Goal: Contribute content

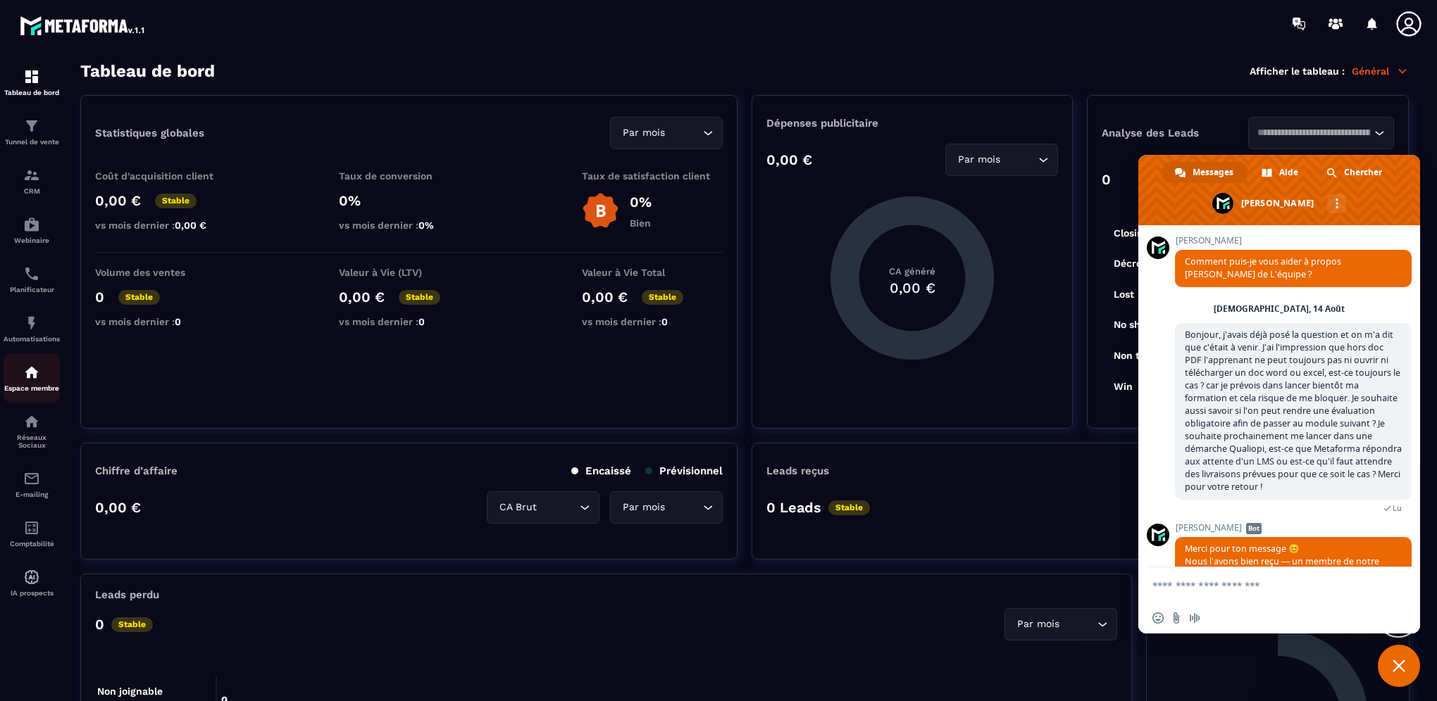
drag, startPoint x: 0, startPoint y: 0, endPoint x: 28, endPoint y: 385, distance: 385.6
click at [28, 381] on img at bounding box center [31, 372] width 17 height 17
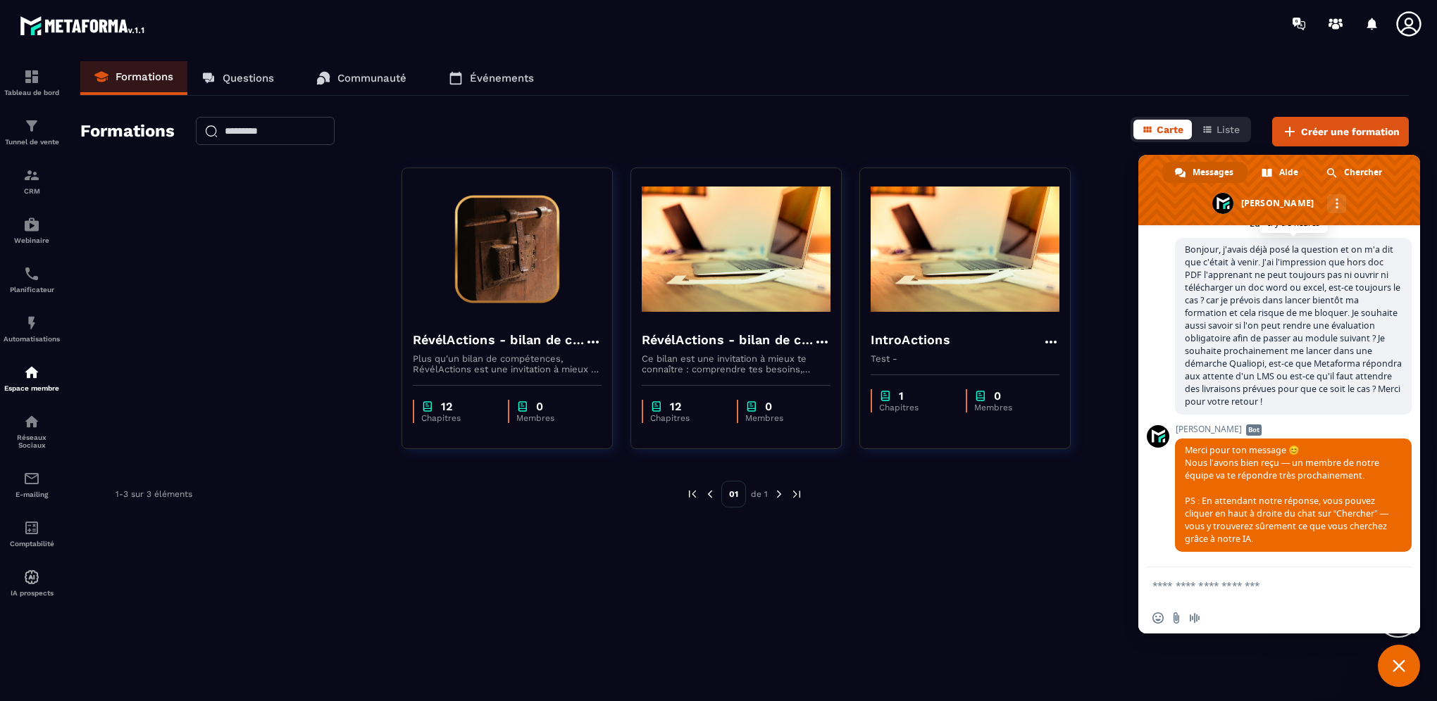
scroll to position [389, 0]
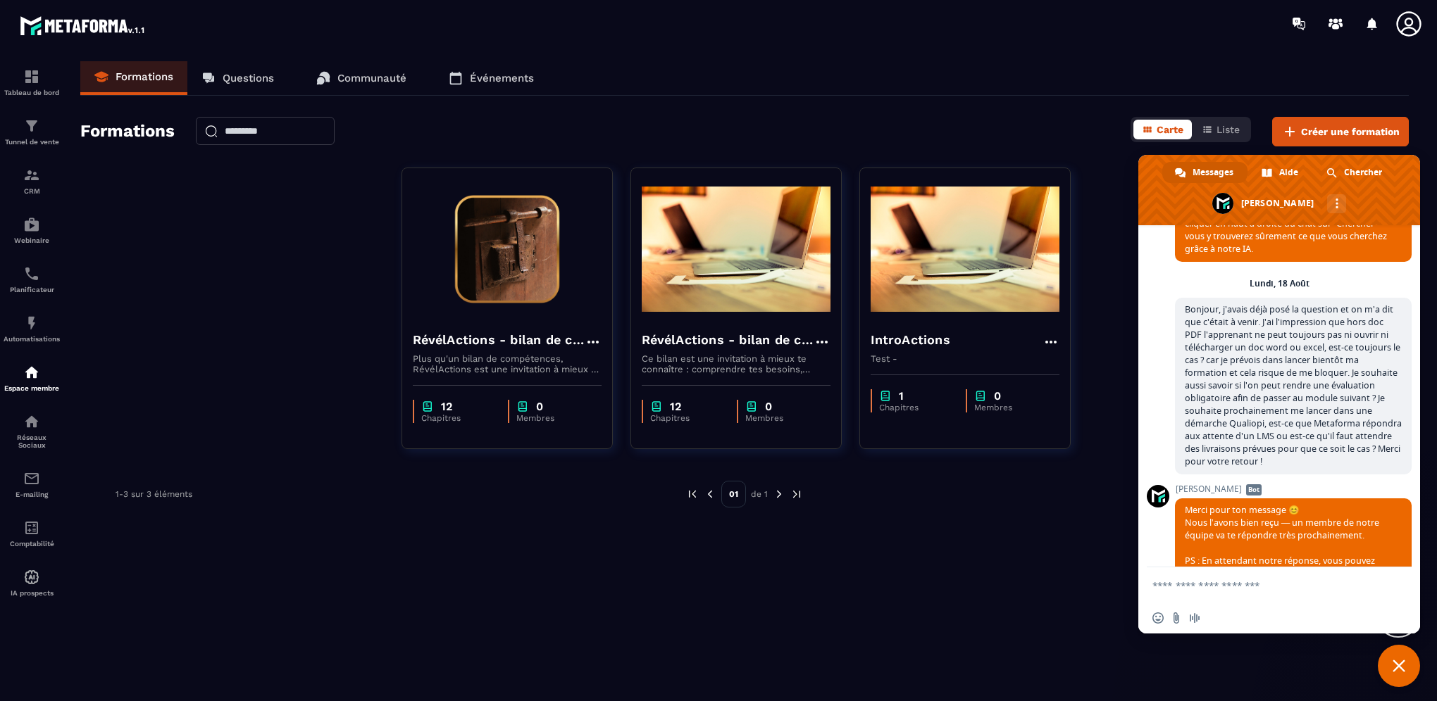
click at [980, 573] on div "Formations Questions Communauté Événements Formations Carte Liste Créer une for…" at bounding box center [744, 378] width 1356 height 635
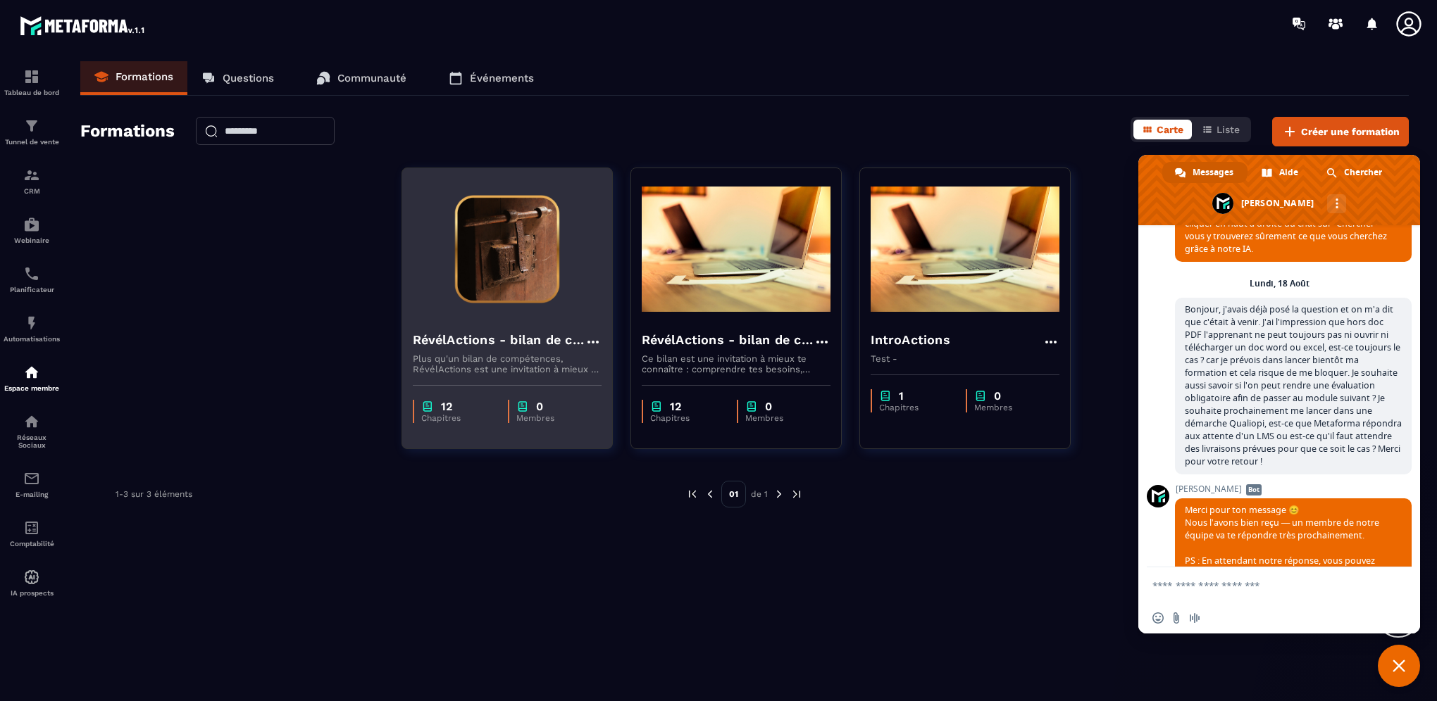
click at [461, 342] on h4 "RévélActions - bilan de compétences" at bounding box center [499, 340] width 172 height 20
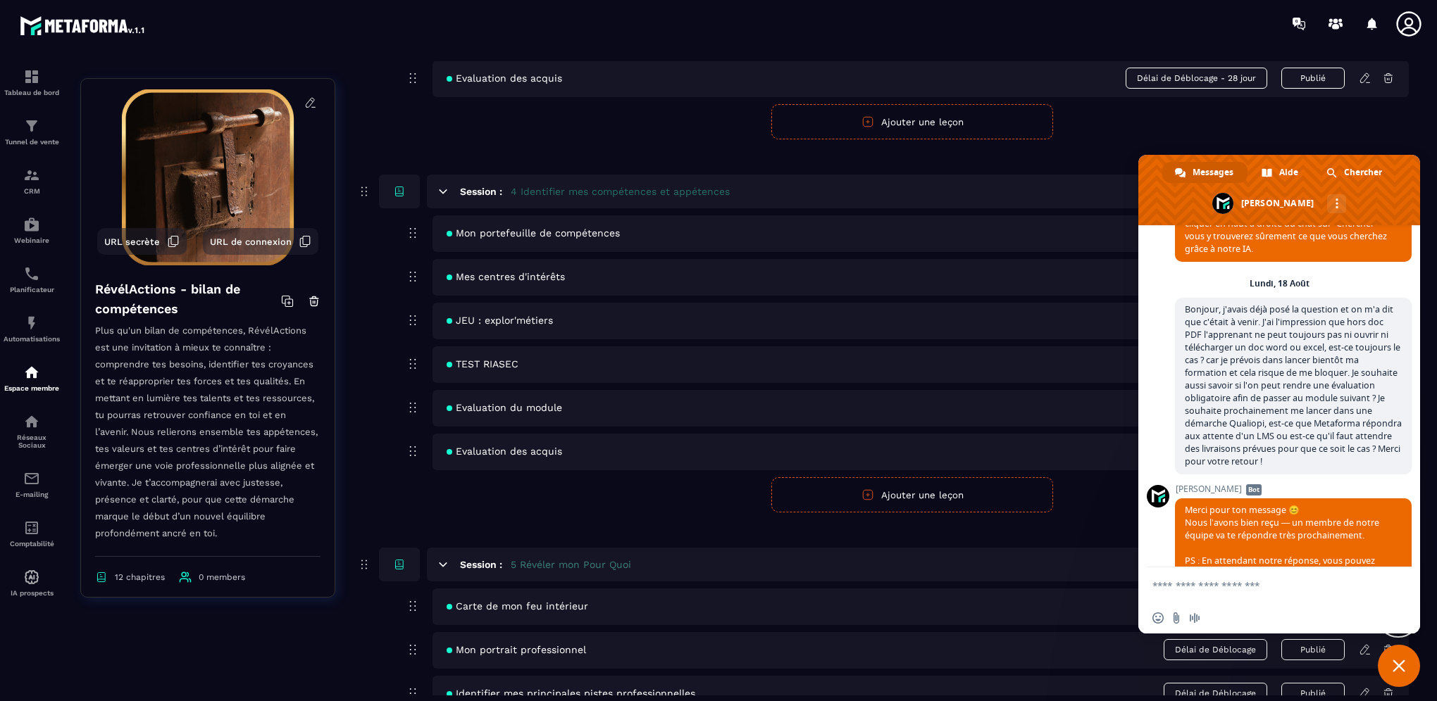
scroll to position [3228, 0]
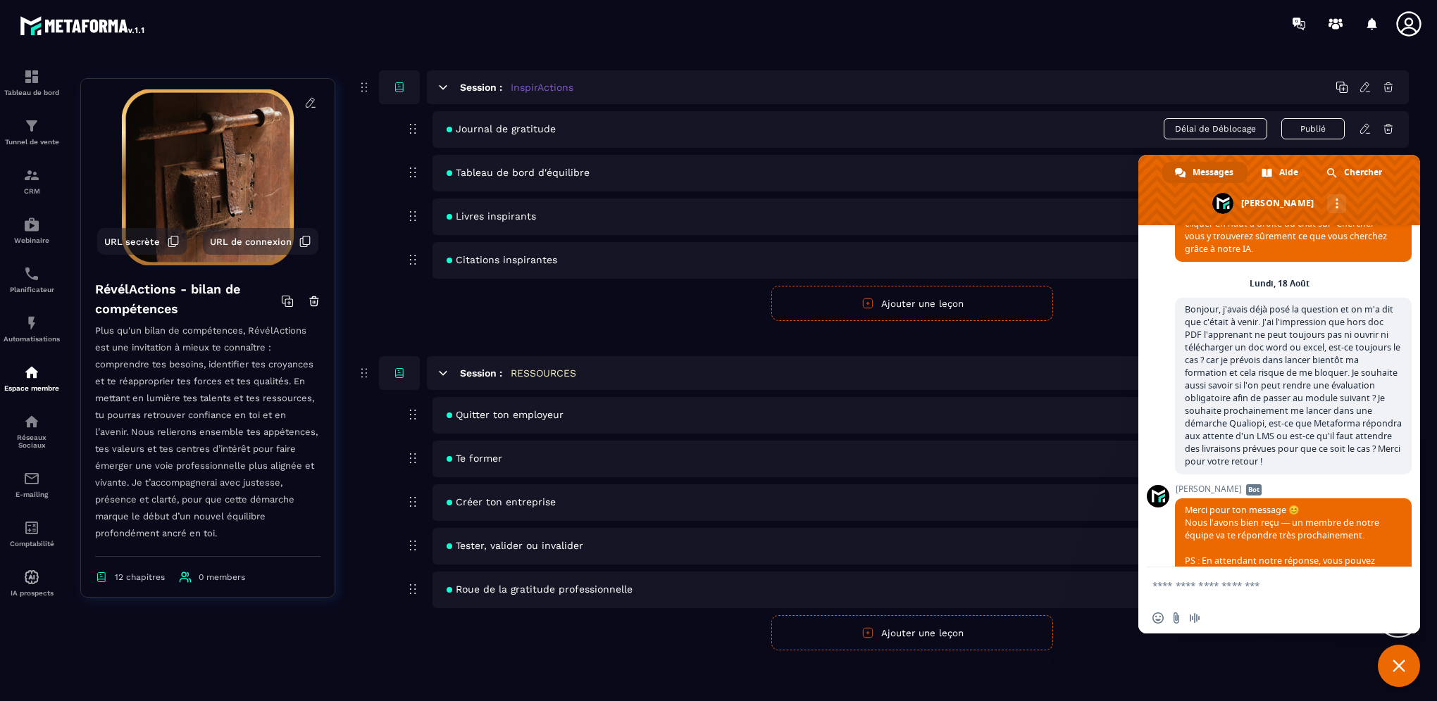
click at [944, 632] on button "Ajouter une leçon" at bounding box center [912, 633] width 282 height 35
click at [515, 627] on input "text" at bounding box center [920, 633] width 976 height 34
type input "**********"
click at [1397, 673] on span "Fermer le chat" at bounding box center [1399, 666] width 42 height 42
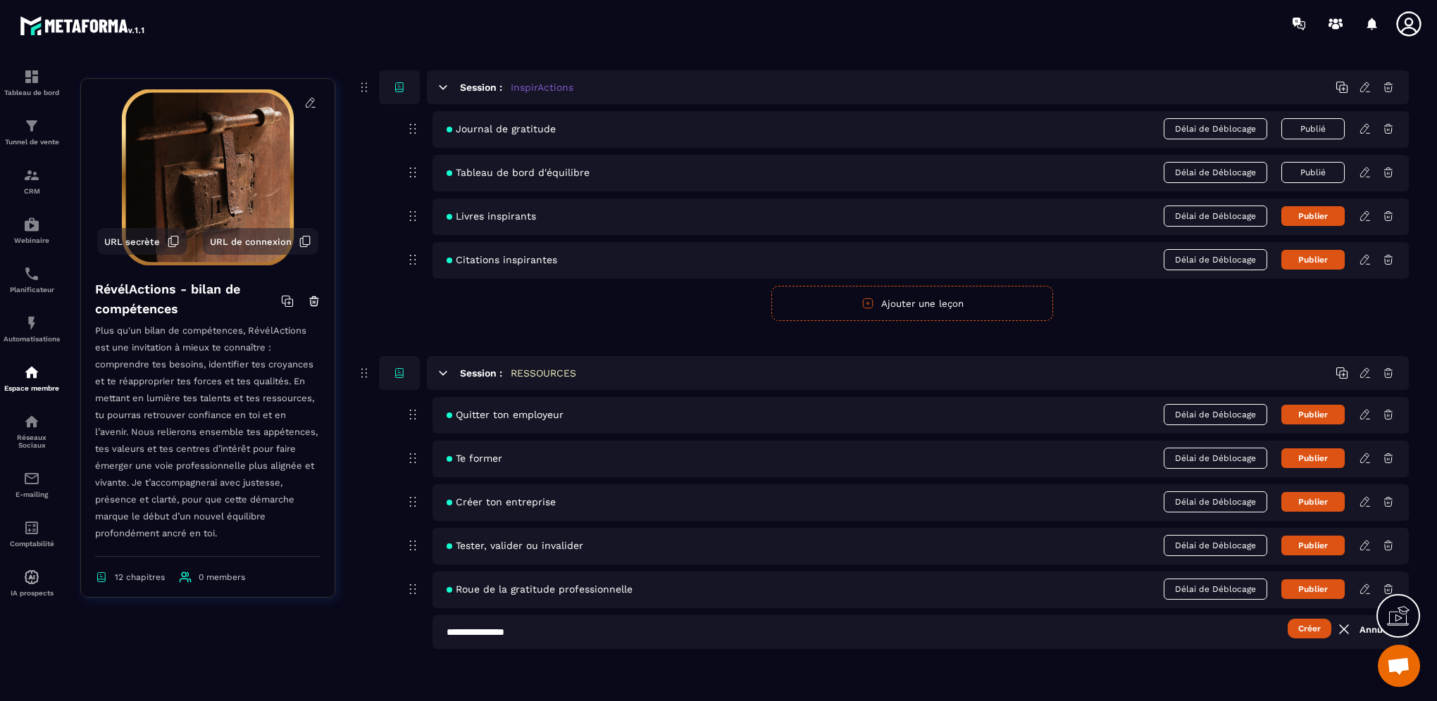
click at [1311, 625] on button "Créer" at bounding box center [1309, 629] width 44 height 20
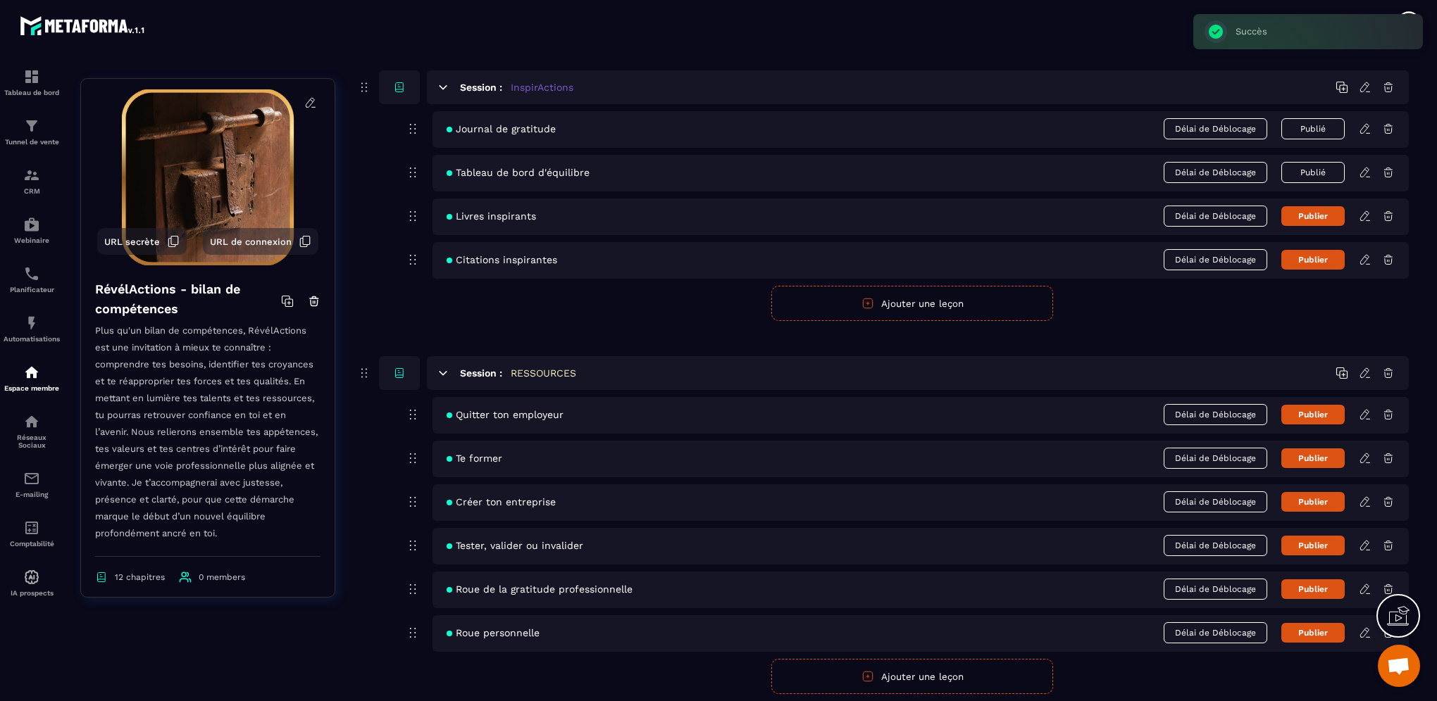
click at [1366, 631] on icon at bounding box center [1364, 632] width 8 height 9
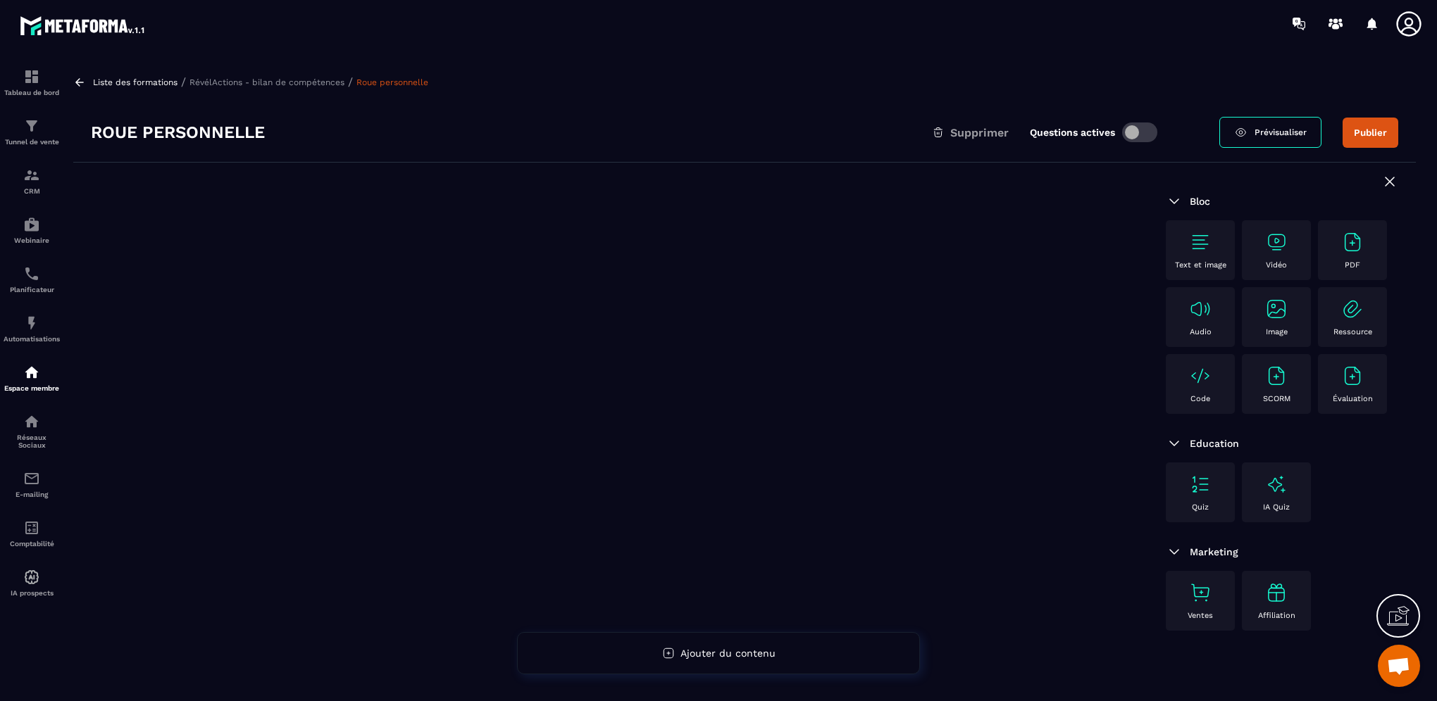
click at [1200, 380] on img at bounding box center [1200, 376] width 23 height 23
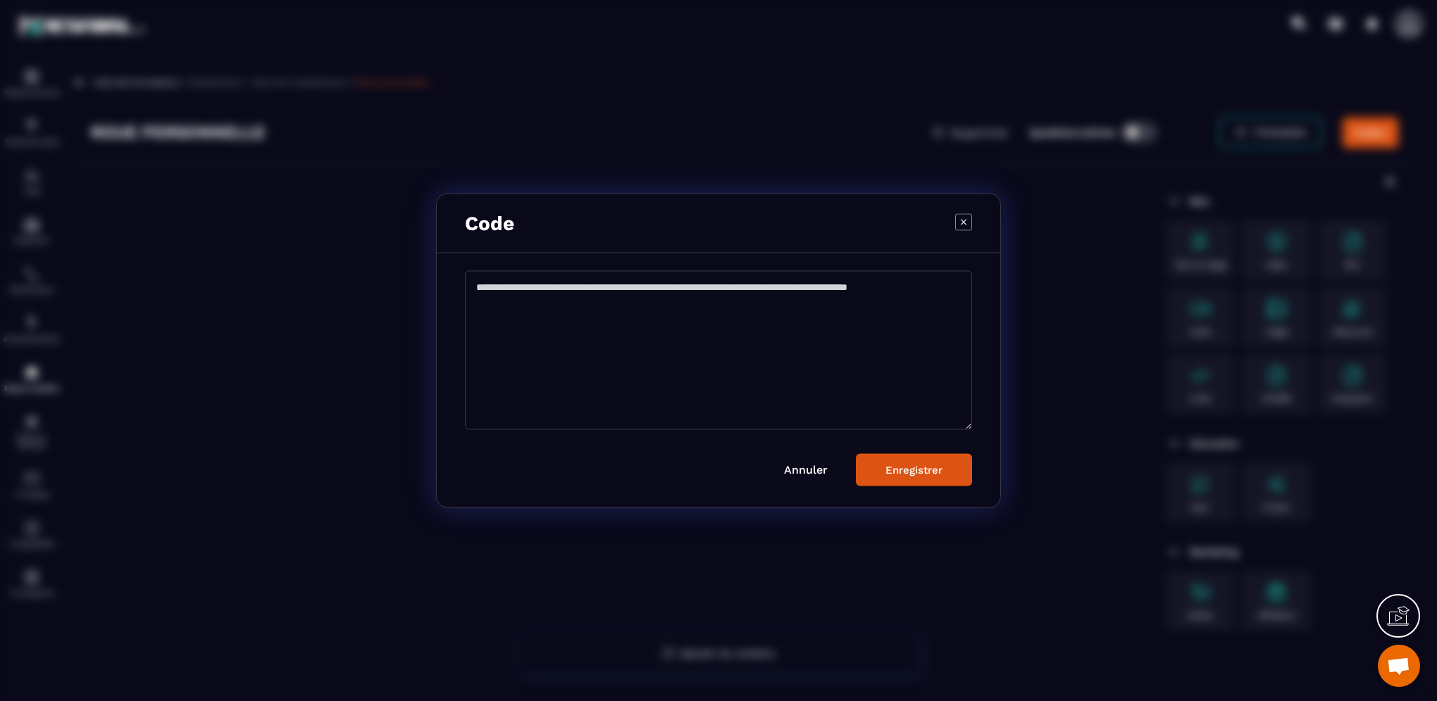
click at [568, 294] on textarea "Modal window" at bounding box center [718, 350] width 507 height 159
paste textarea "**********"
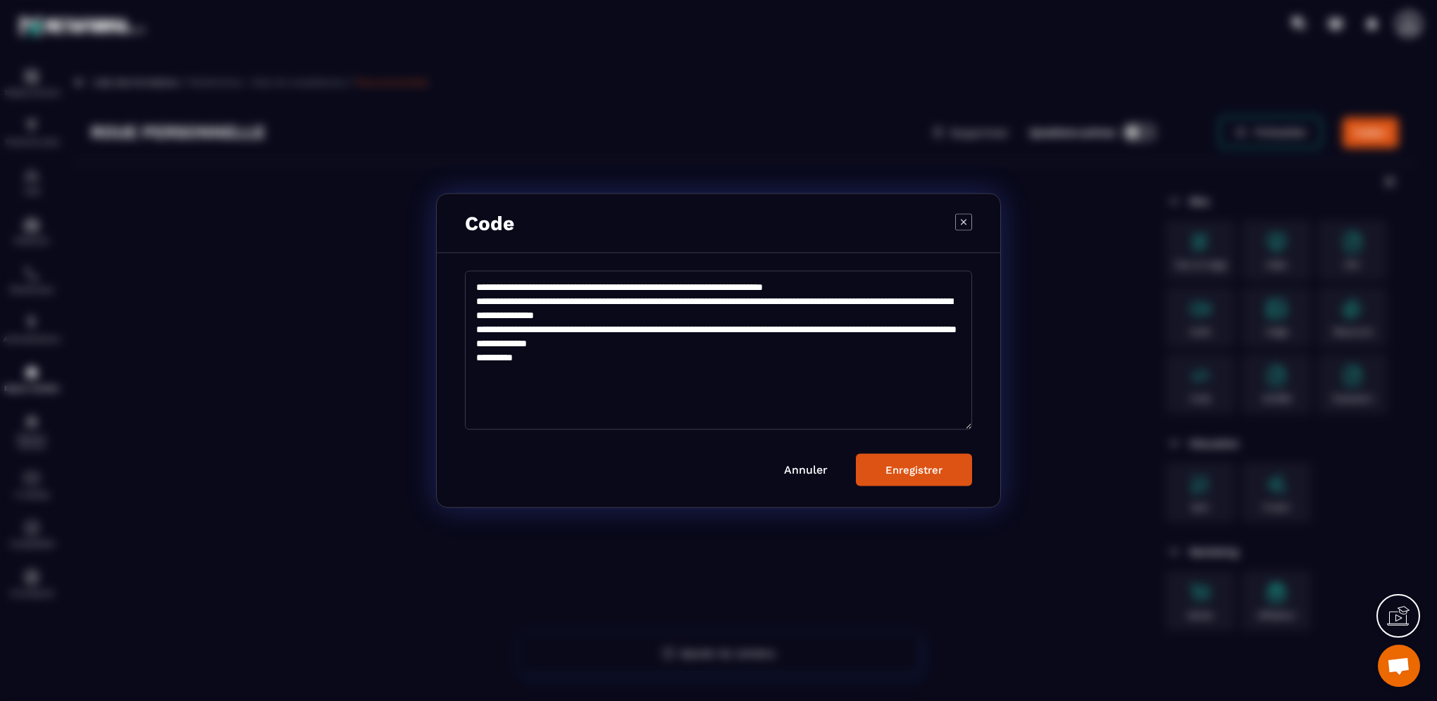
type textarea "**********"
click at [894, 468] on div "Enregistrer" at bounding box center [913, 470] width 57 height 13
